Goal: Task Accomplishment & Management: Use online tool/utility

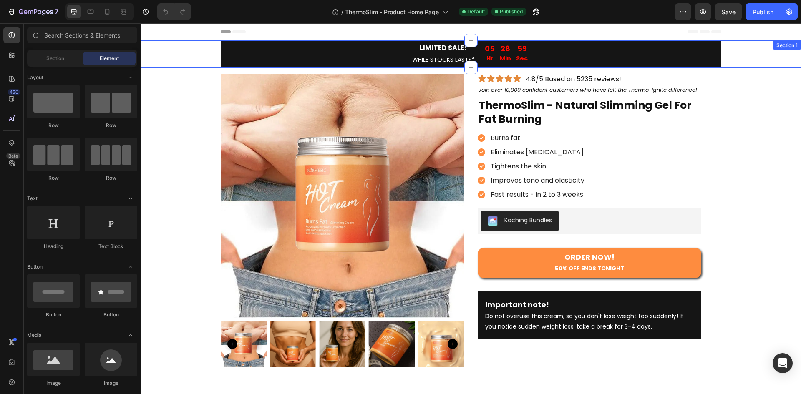
click at [188, 53] on div "LIMITED SALE! WHILE STOCKS LASTS* Text Block 05 Hr 28 Min 59 Sec Countdown Time…" at bounding box center [471, 53] width 661 height 27
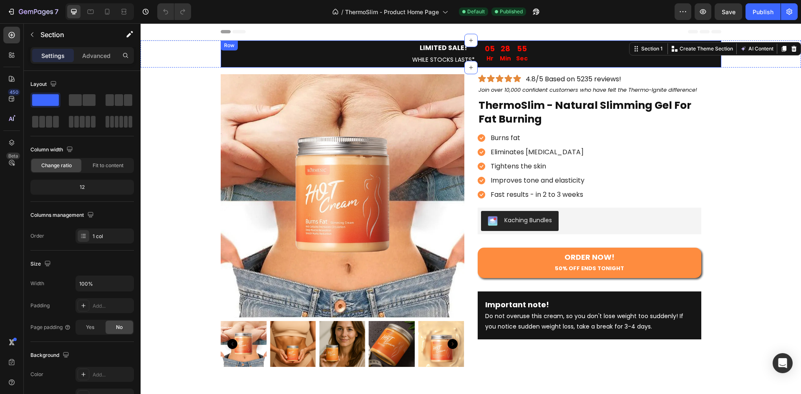
click at [221, 54] on div "LIMITED SALE! WHILE STOCKS LASTS* Text Block 05 Hr 28 Min 55 Sec Countdown Time…" at bounding box center [471, 53] width 501 height 27
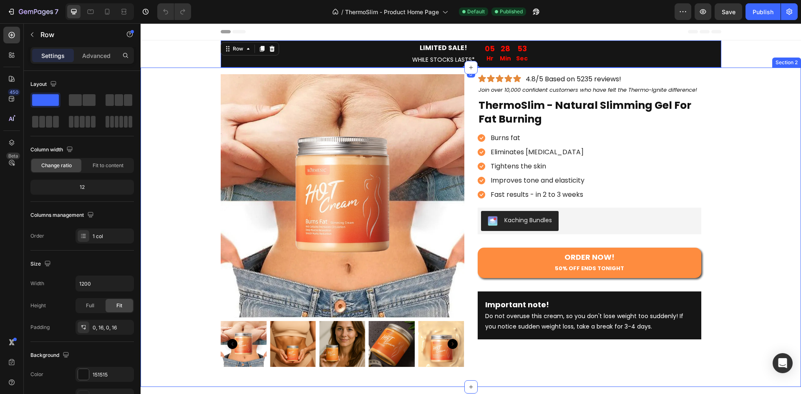
click at [192, 89] on div "Product Images Icon Icon Icon Icon Icon Icon List 4.8/5 Based on 5235 reviews! …" at bounding box center [471, 221] width 661 height 306
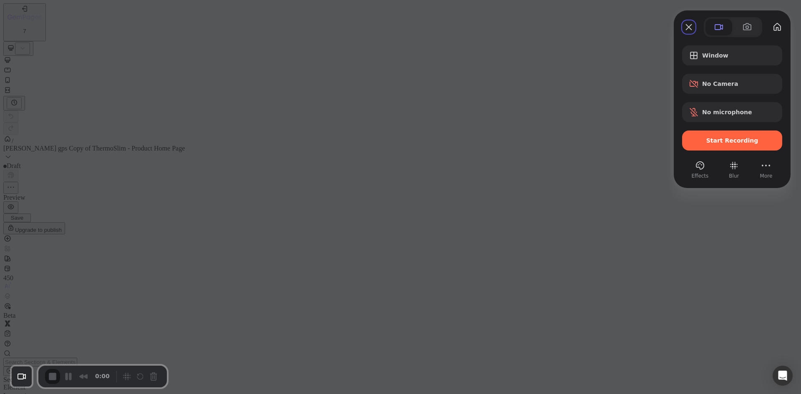
click at [701, 134] on div "Start Recording" at bounding box center [732, 141] width 100 height 20
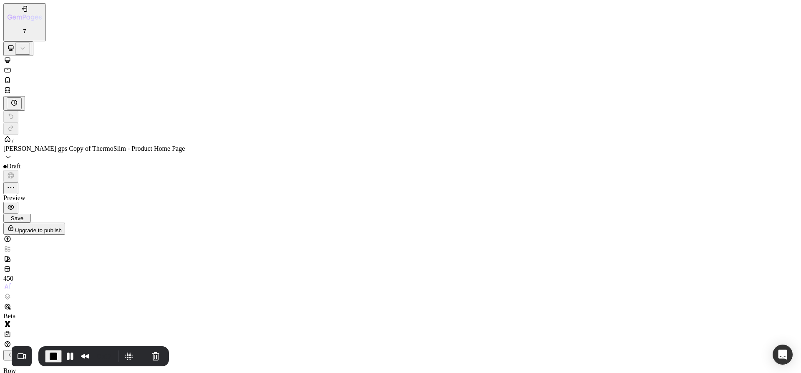
type input "100%"
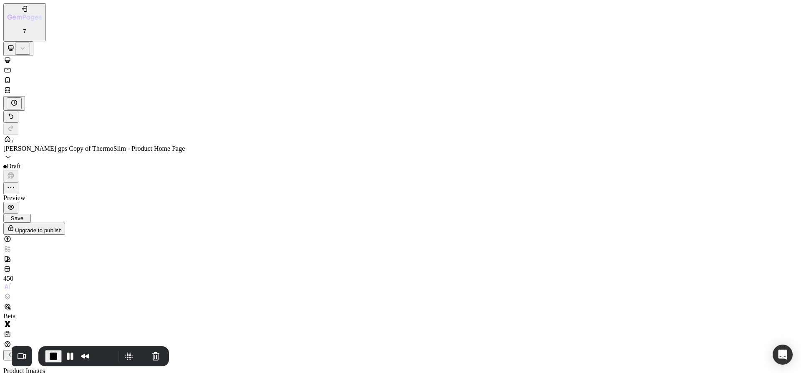
click at [101, 326] on p "Full 100%" at bounding box center [120, 330] width 125 height 8
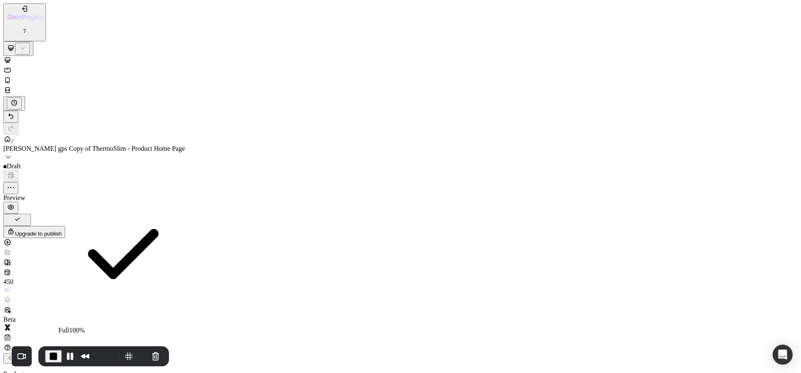
type input "100%"
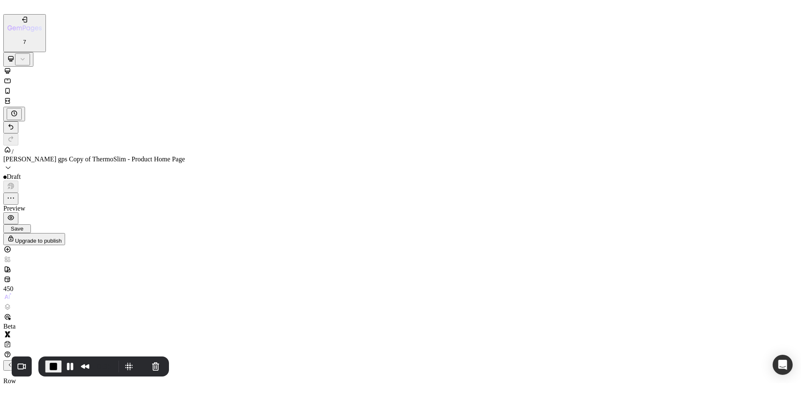
scroll to position [42, 0]
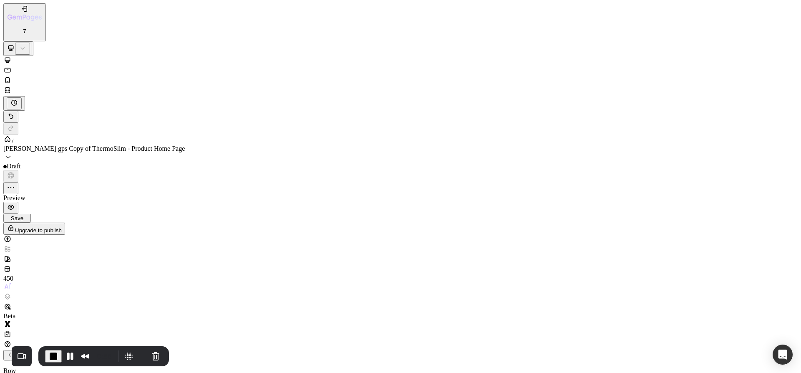
type input "100%"
click at [46, 356] on button "End Recording" at bounding box center [53, 356] width 17 height 13
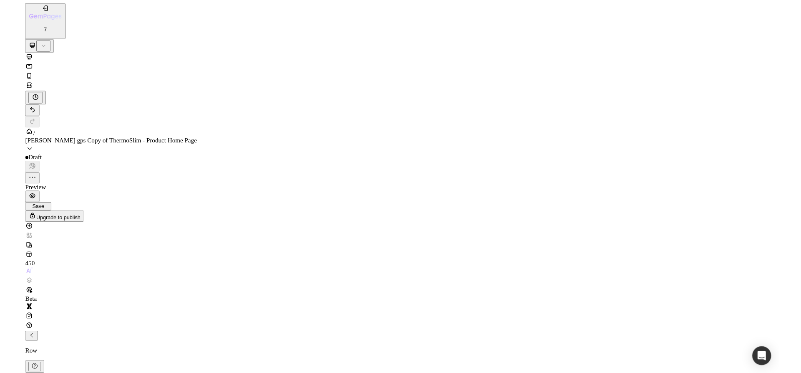
scroll to position [125, 0]
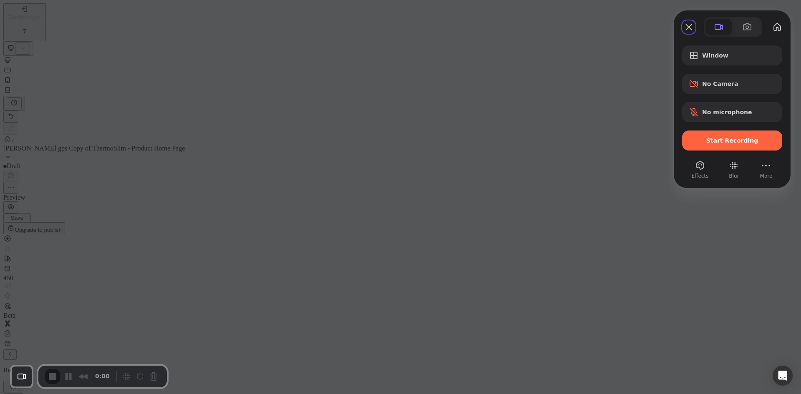
click at [707, 133] on div "Start Recording" at bounding box center [732, 141] width 100 height 20
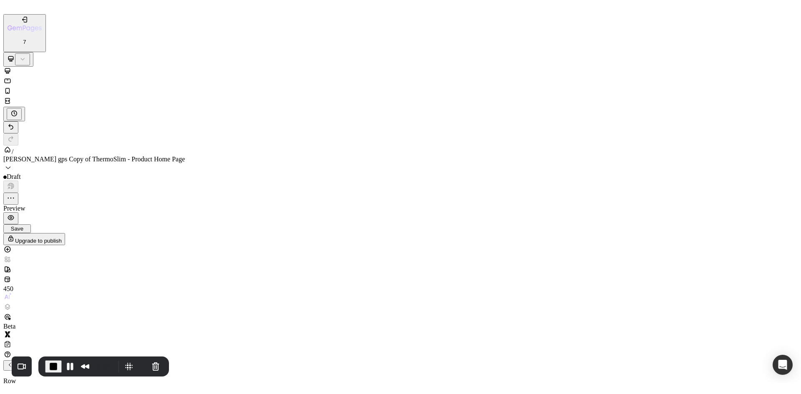
scroll to position [0, 0]
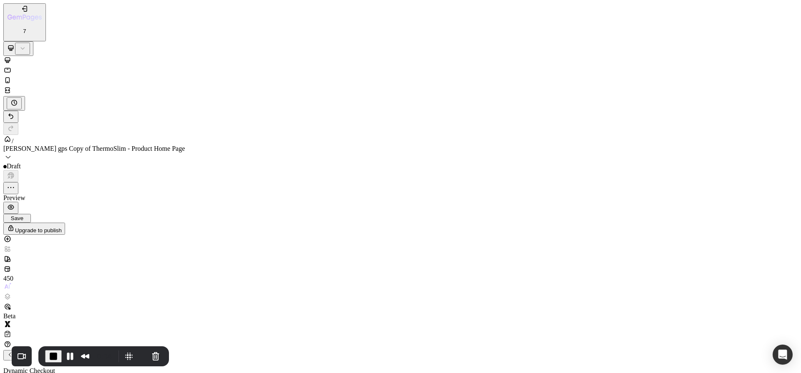
click at [41, 367] on p "Dynamic Checkout" at bounding box center [400, 371] width 794 height 8
click at [77, 358] on input "text" at bounding box center [40, 362] width 74 height 9
drag, startPoint x: 88, startPoint y: 120, endPoint x: 61, endPoint y: 40, distance: 85.2
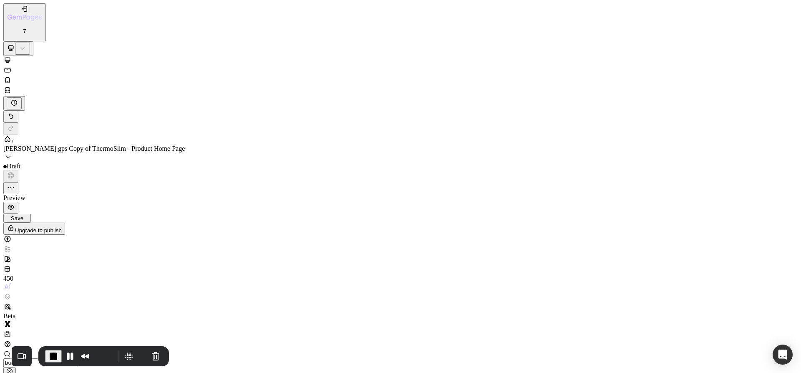
drag, startPoint x: 68, startPoint y: 33, endPoint x: 26, endPoint y: 30, distance: 41.8
click at [26, 350] on div "butto" at bounding box center [400, 363] width 794 height 27
drag, startPoint x: 135, startPoint y: 985, endPoint x: 419, endPoint y: 1001, distance: 285.0
type input "ad"
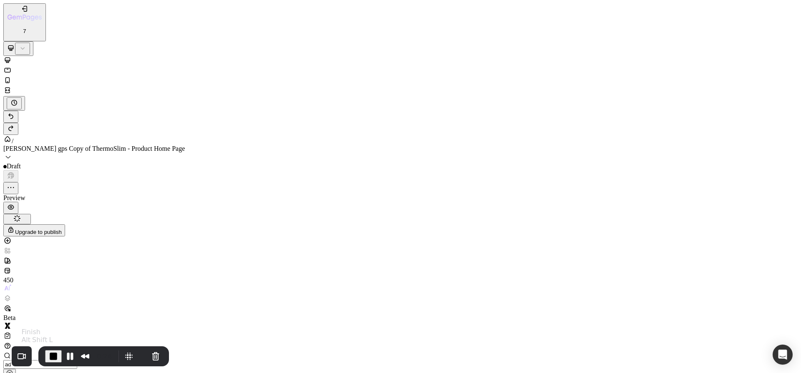
click at [57, 354] on span "End Recording" at bounding box center [53, 356] width 10 height 10
